Goal: Find specific page/section: Find specific page/section

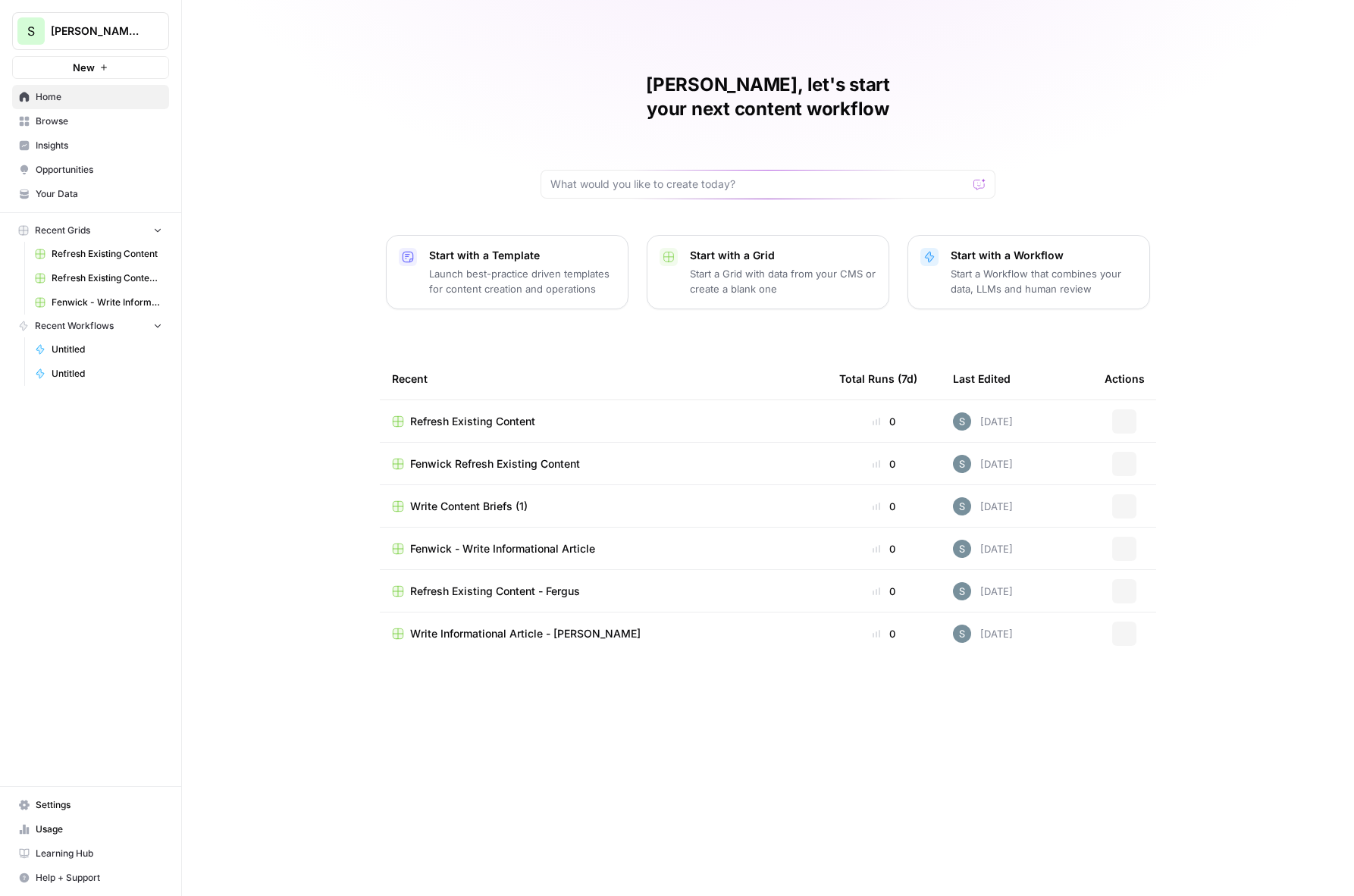
click at [130, 253] on span "Refresh Existing Content" at bounding box center [107, 253] width 111 height 13
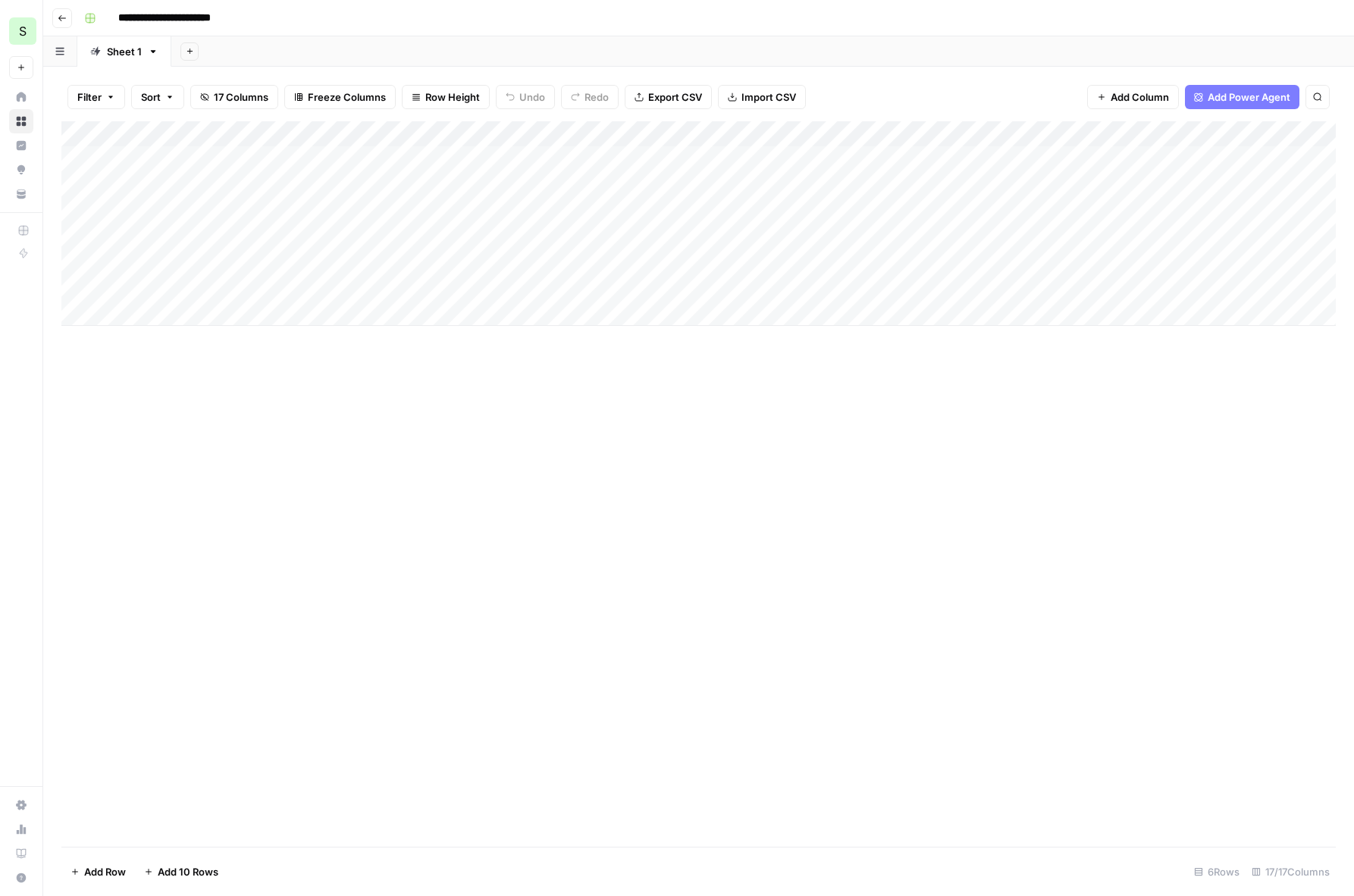
click at [62, 21] on icon "button" at bounding box center [62, 18] width 9 height 9
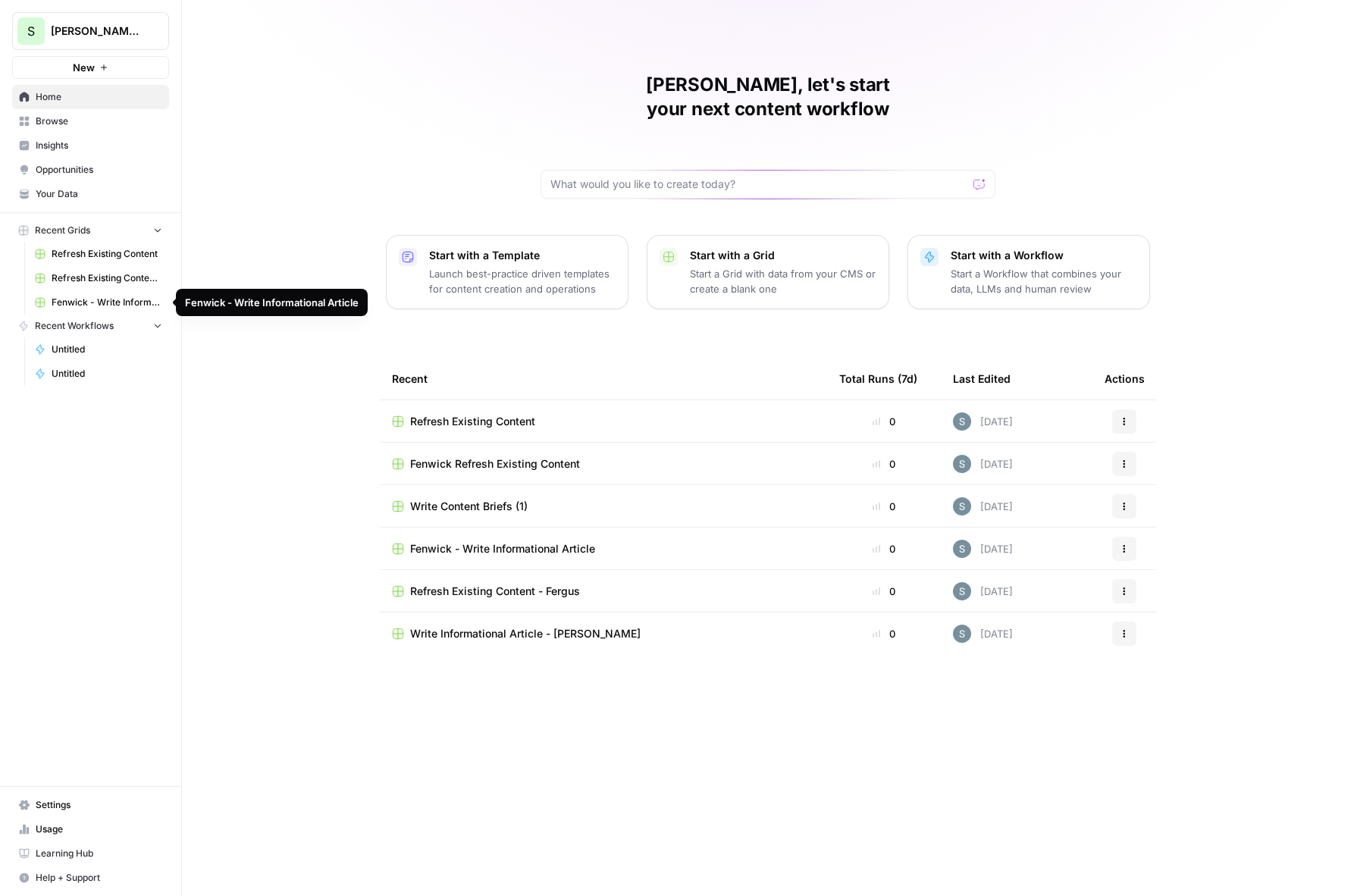
click at [98, 344] on span "Untitled" at bounding box center [107, 349] width 111 height 13
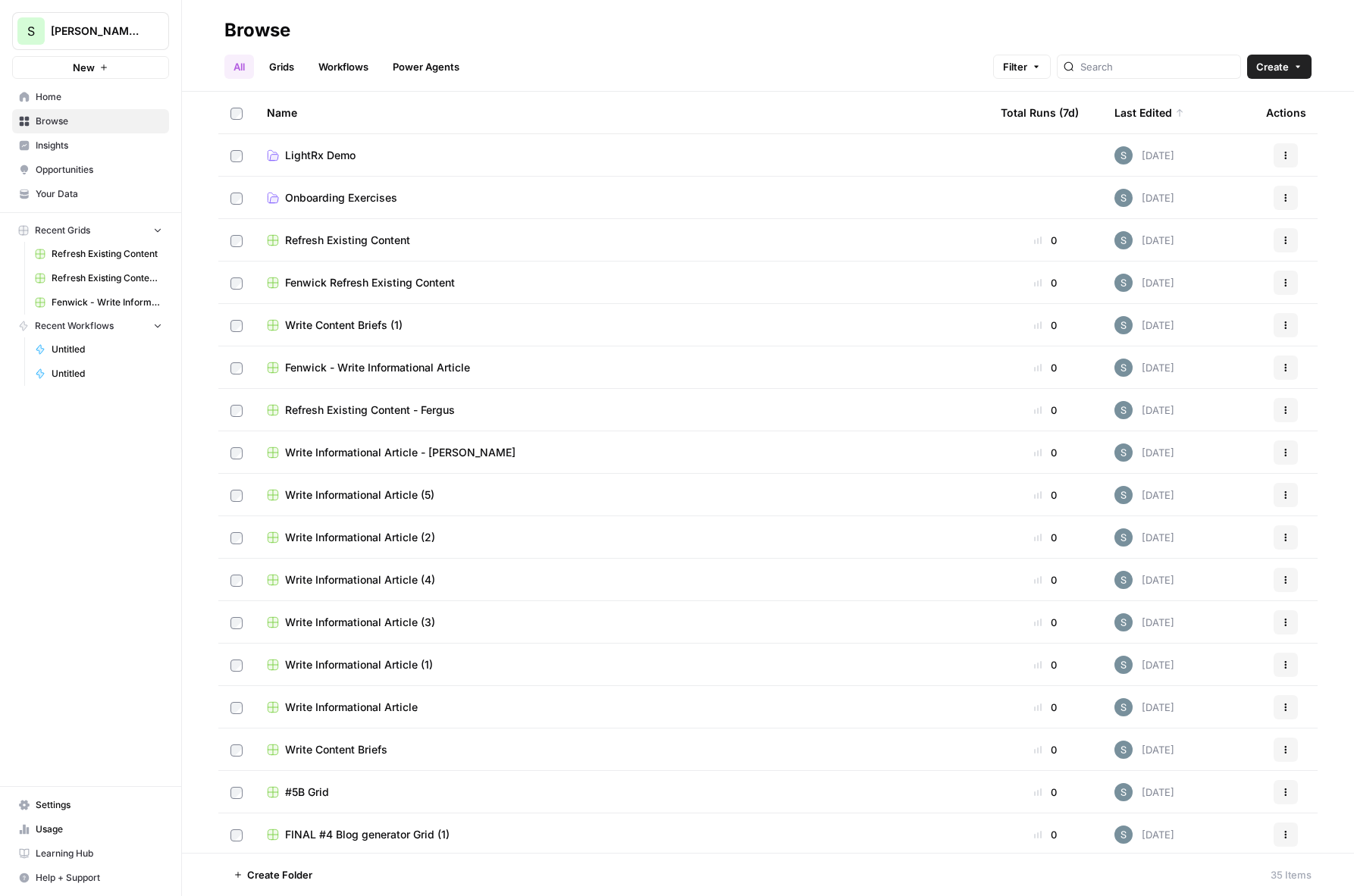
click at [1122, 56] on div at bounding box center [1149, 66] width 184 height 24
type input "t"
click at [324, 143] on td "LightRx Demo" at bounding box center [621, 154] width 734 height 42
click at [320, 154] on span "LightRx Demo" at bounding box center [320, 155] width 71 height 15
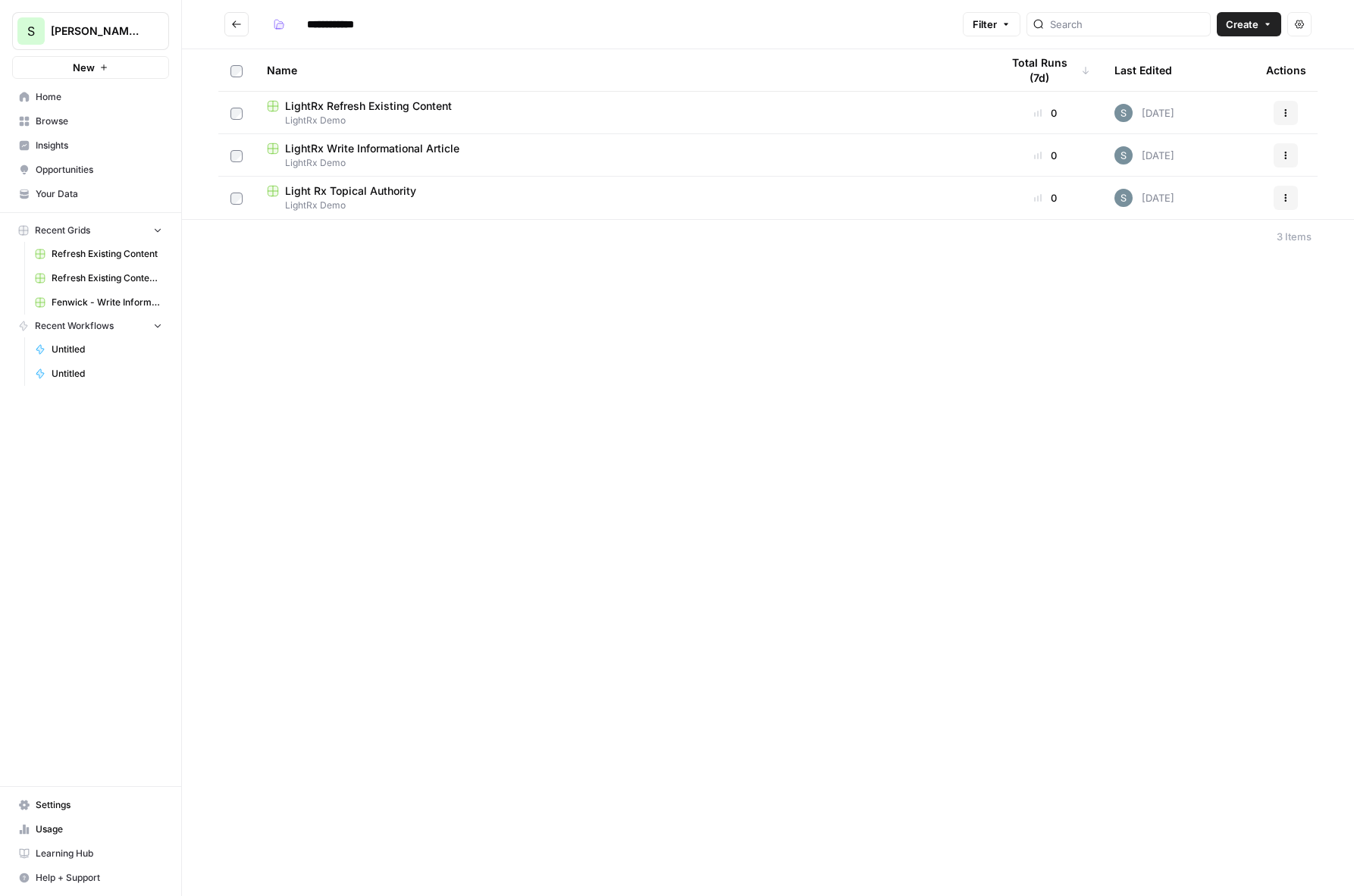
click at [330, 191] on span "Light Rx Topical Authority" at bounding box center [350, 191] width 131 height 15
